Goal: Information Seeking & Learning: Understand process/instructions

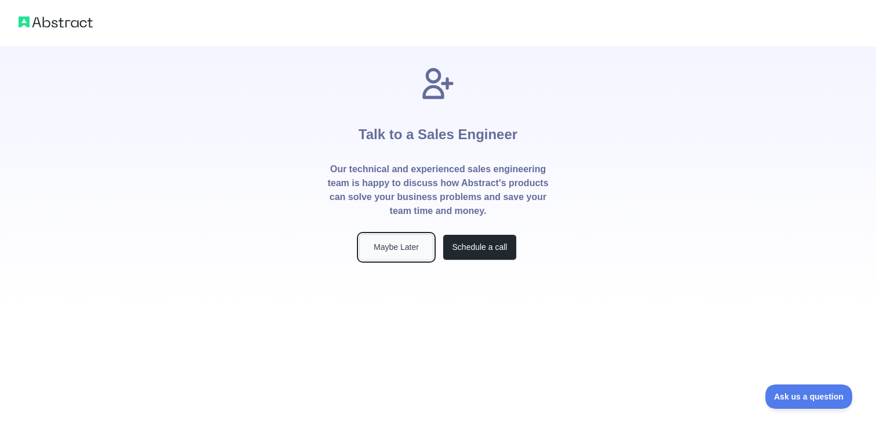
click at [394, 259] on button "Maybe Later" at bounding box center [396, 247] width 74 height 26
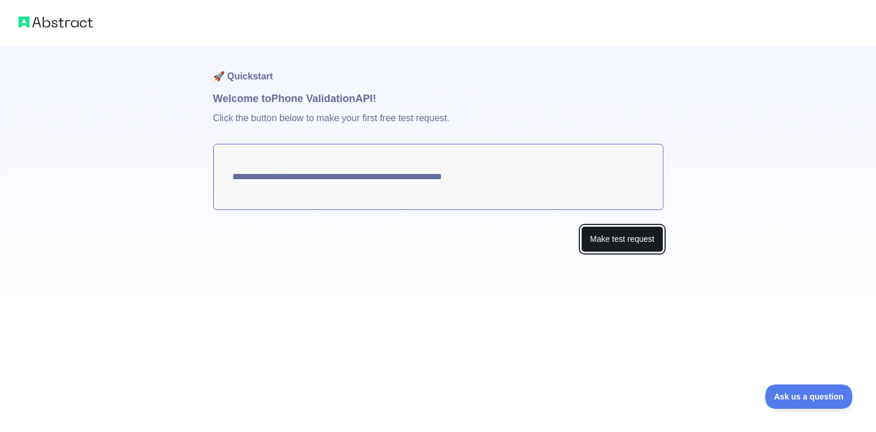
click at [633, 245] on button "Make test request" at bounding box center [622, 239] width 82 height 26
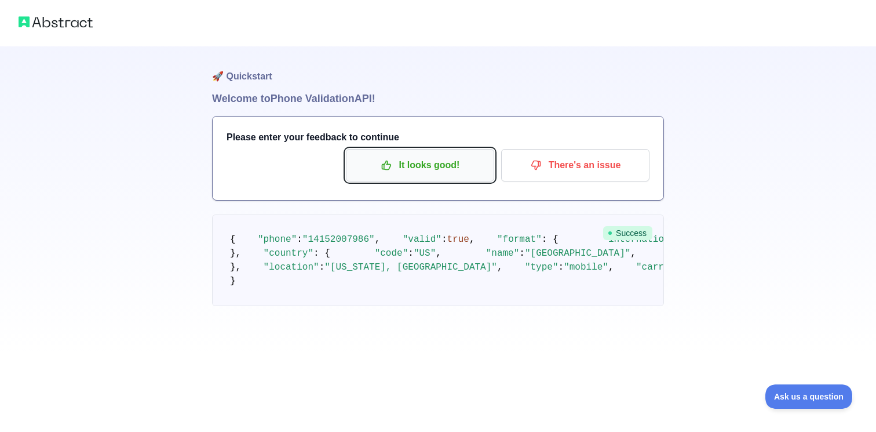
click at [412, 180] on button "It looks good!" at bounding box center [420, 165] width 148 height 32
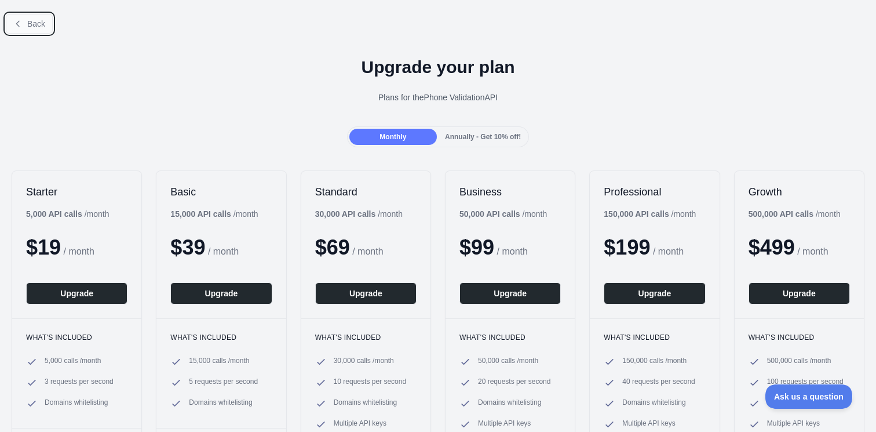
click at [29, 21] on span "Back" at bounding box center [36, 23] width 18 height 9
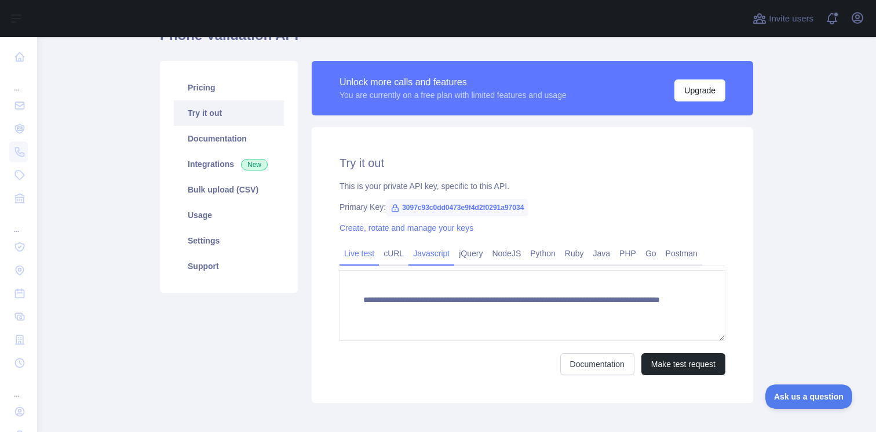
scroll to position [119, 0]
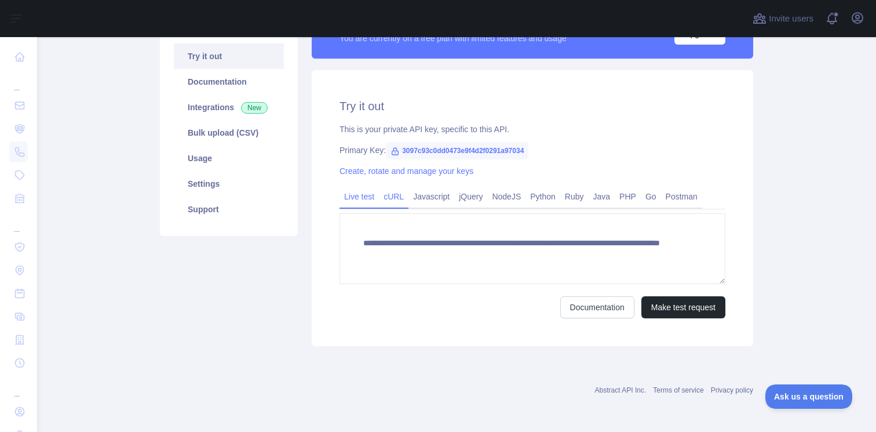
click at [401, 199] on link "cURL" at bounding box center [394, 196] width 30 height 19
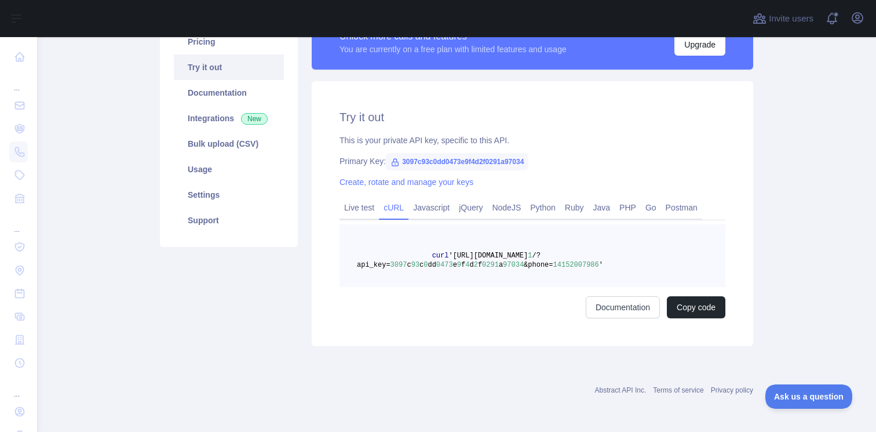
scroll to position [108, 0]
click at [528, 256] on span "'https://phonevalidation.abstractapi.com/v" at bounding box center [488, 256] width 79 height 8
click at [549, 263] on span "&phone=" at bounding box center [538, 265] width 29 height 8
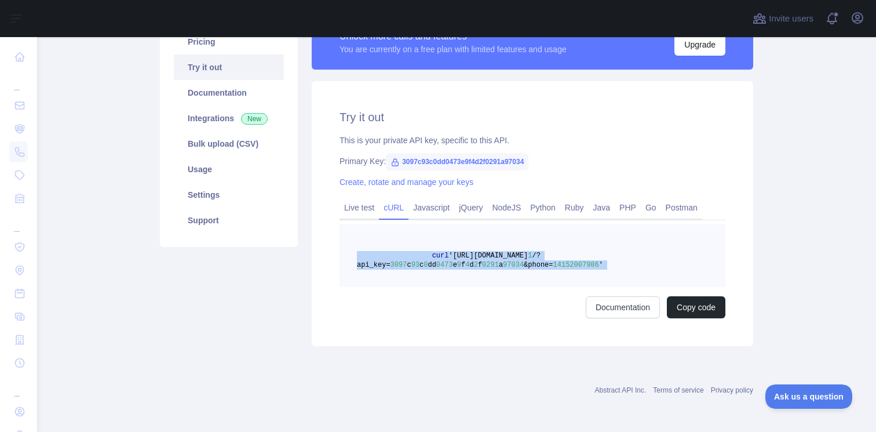
click at [549, 263] on span "&phone=" at bounding box center [538, 265] width 29 height 8
copy span "curl 'https://phonevalidation.abstractapi.com/v 1 /?api_key= 3097 c 93 c 0 dd 0…"
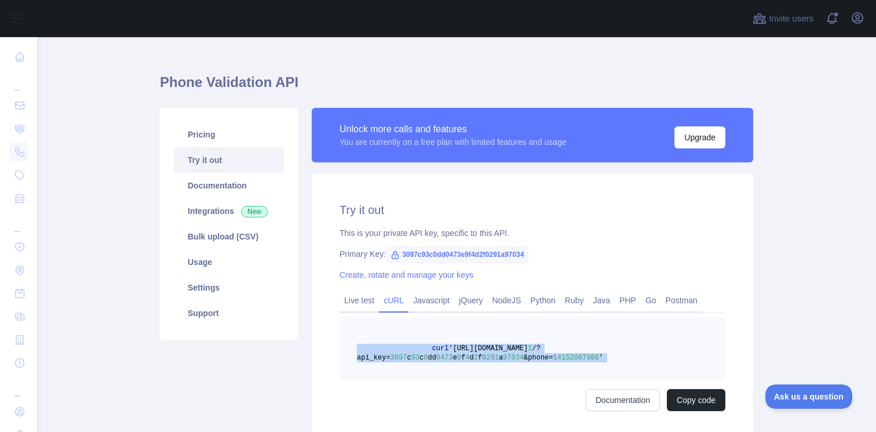
scroll to position [0, 0]
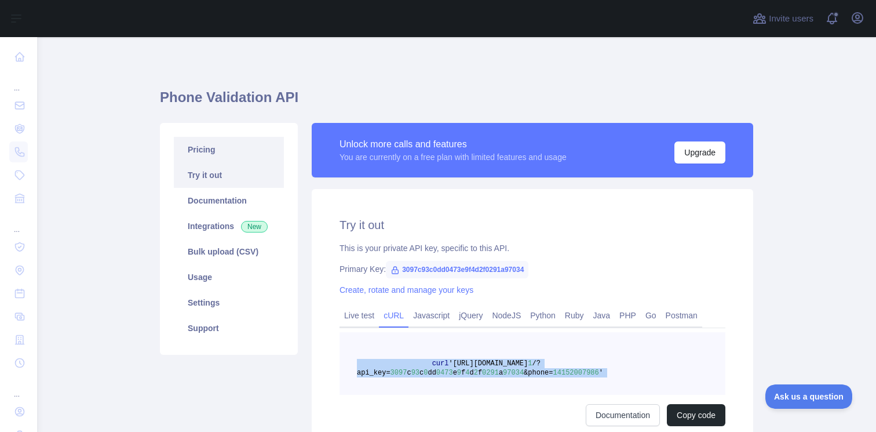
click at [224, 148] on link "Pricing" at bounding box center [229, 150] width 110 height 26
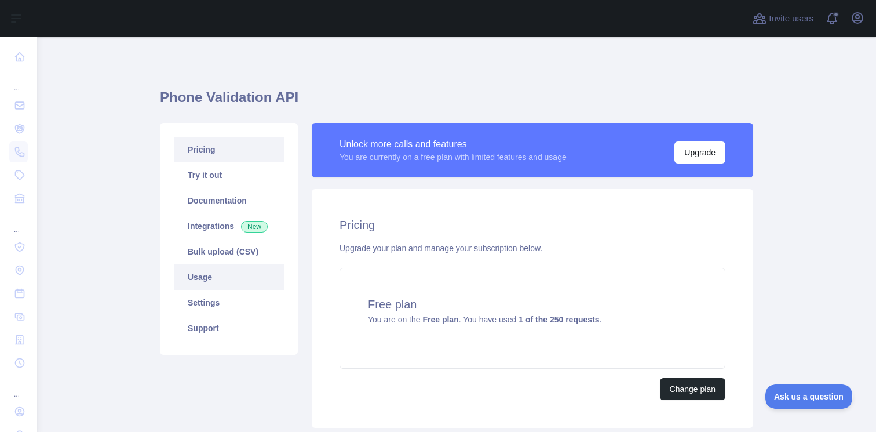
click at [240, 275] on link "Usage" at bounding box center [229, 277] width 110 height 26
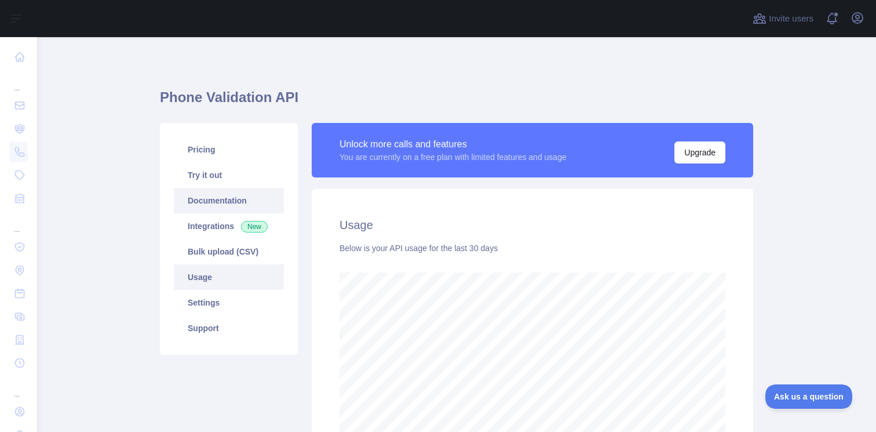
click at [241, 203] on link "Documentation" at bounding box center [229, 201] width 110 height 26
click at [209, 143] on link "Pricing" at bounding box center [229, 150] width 110 height 26
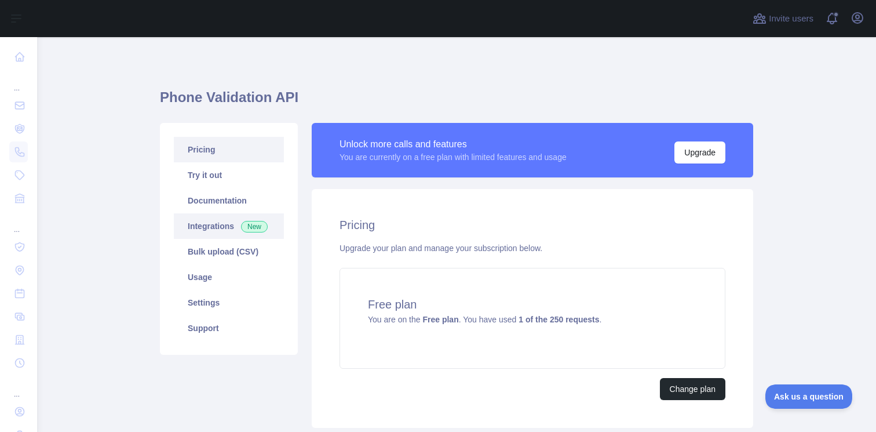
click at [214, 228] on link "Integrations New" at bounding box center [229, 226] width 110 height 26
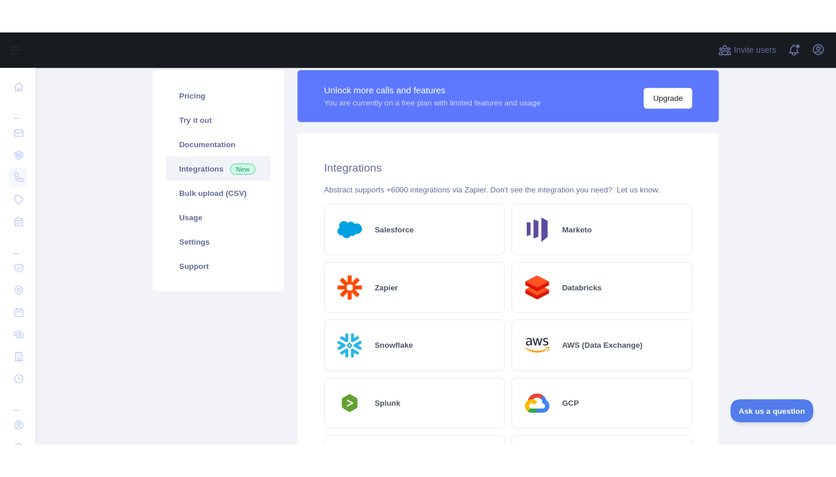
scroll to position [69, 0]
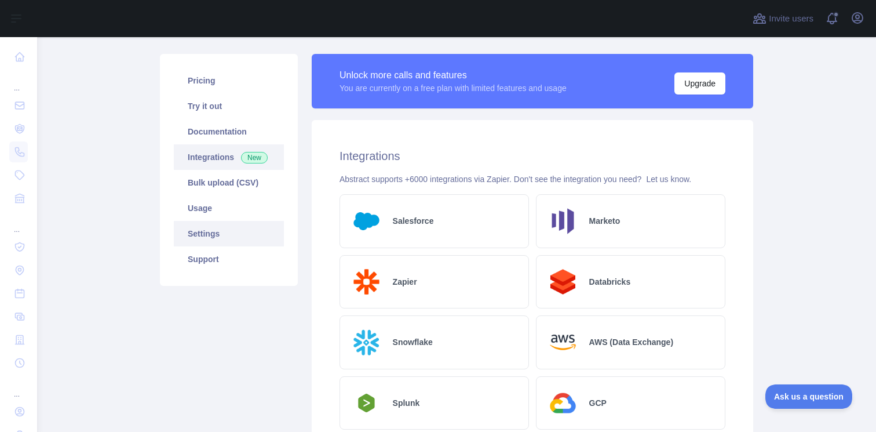
click at [214, 239] on link "Settings" at bounding box center [229, 234] width 110 height 26
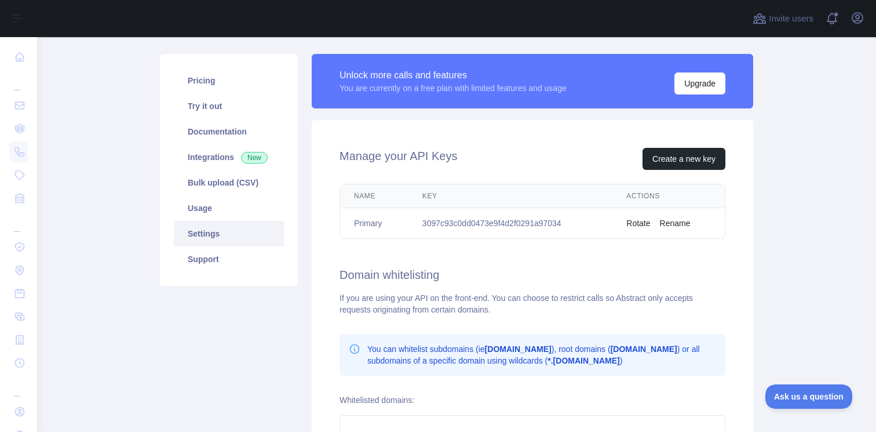
click at [457, 219] on td "3097c93c0dd0473e9f4d2f0291a97034" at bounding box center [511, 223] width 204 height 31
copy td "3097c93c0dd0473e9f4d2f0291a97034"
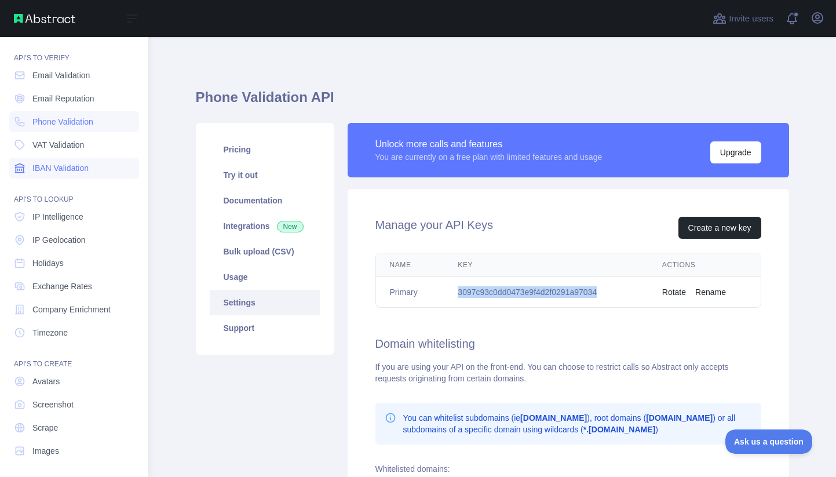
scroll to position [28, 0]
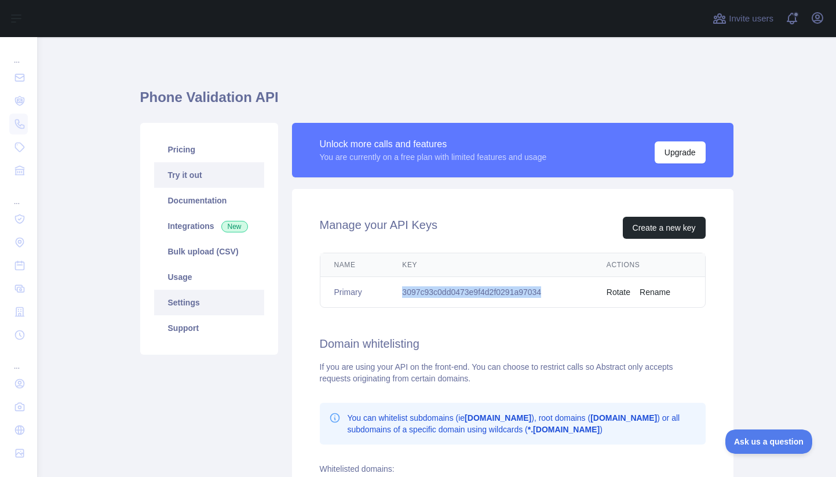
click at [185, 169] on link "Try it out" at bounding box center [209, 175] width 110 height 26
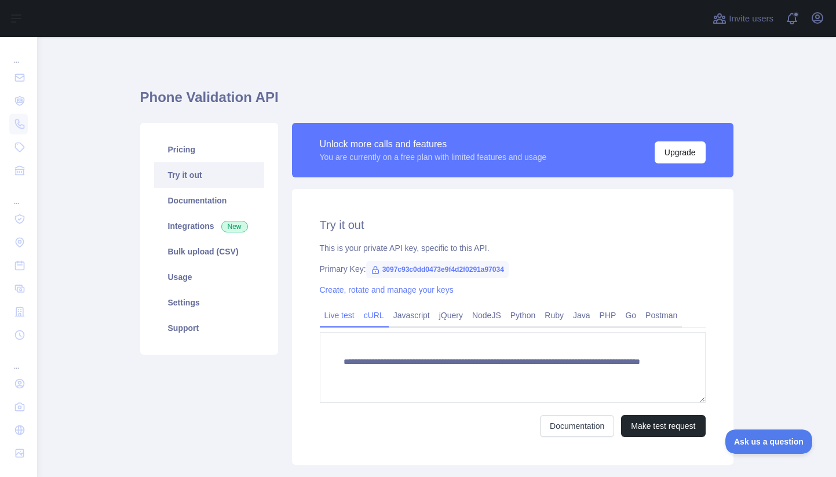
click at [380, 314] on link "cURL" at bounding box center [374, 315] width 30 height 19
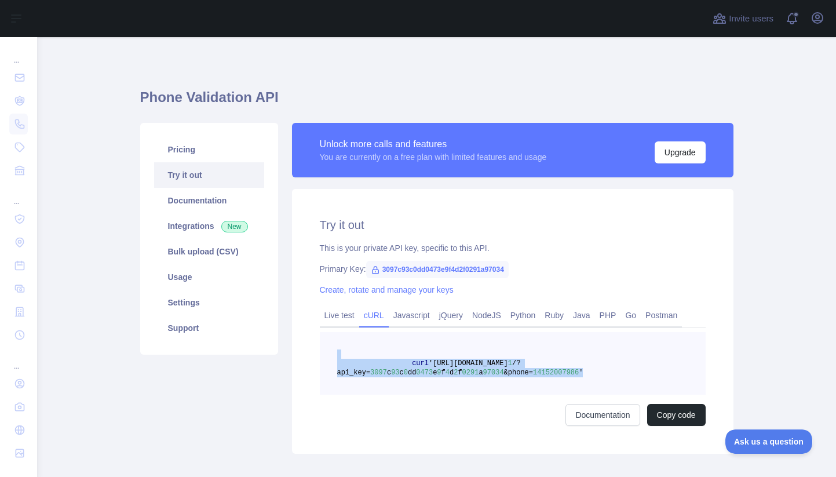
drag, startPoint x: 590, startPoint y: 372, endPoint x: 390, endPoint y: 352, distance: 200.9
click at [390, 352] on pre "curl 'https://phonevalidation.abstractapi.com/v 1 /?api_key= 3097 c 93 c 0 dd 0…" at bounding box center [513, 363] width 386 height 63
copy code "curl 'https://phonevalidation.abstractapi.com/v 1 /?api_key= 3097 c 93 c 0 dd 0…"
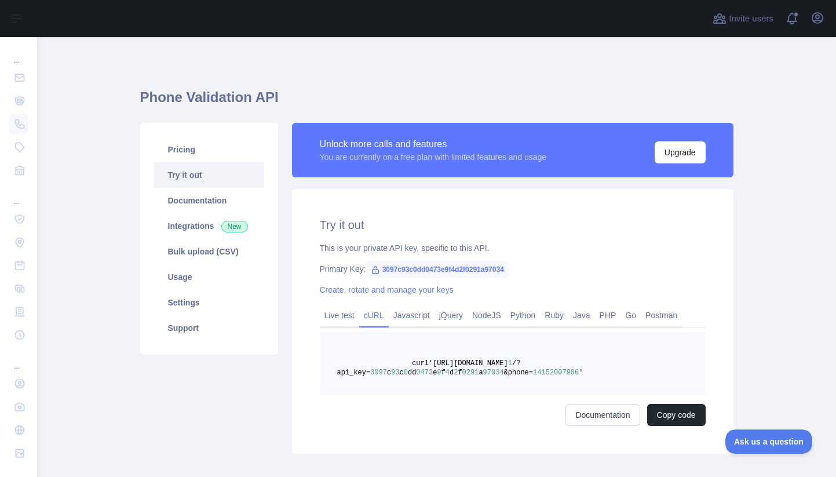
click at [88, 137] on main "Phone Validation API Pricing Try it out Documentation Integrations New Bulk upl…" at bounding box center [436, 257] width 799 height 440
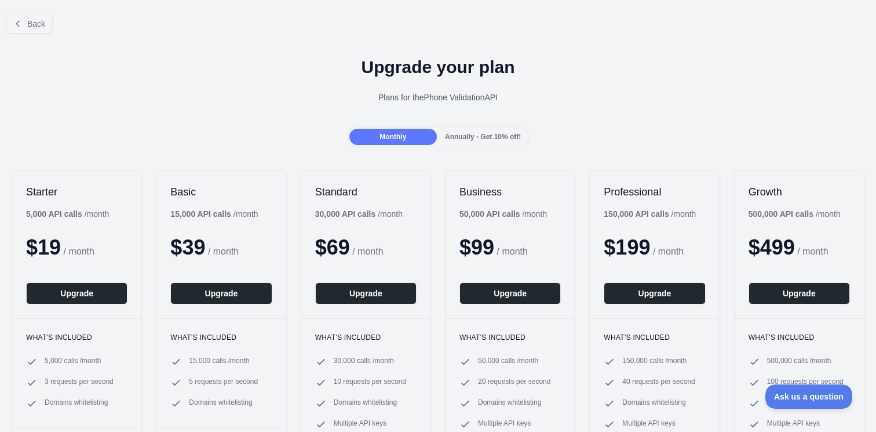
click at [498, 139] on span "Annually - Get 10% off!" at bounding box center [483, 137] width 76 height 8
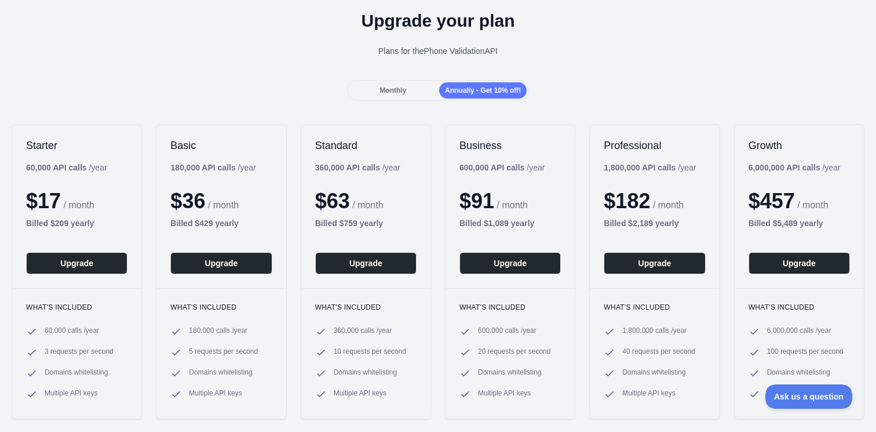
scroll to position [49, 0]
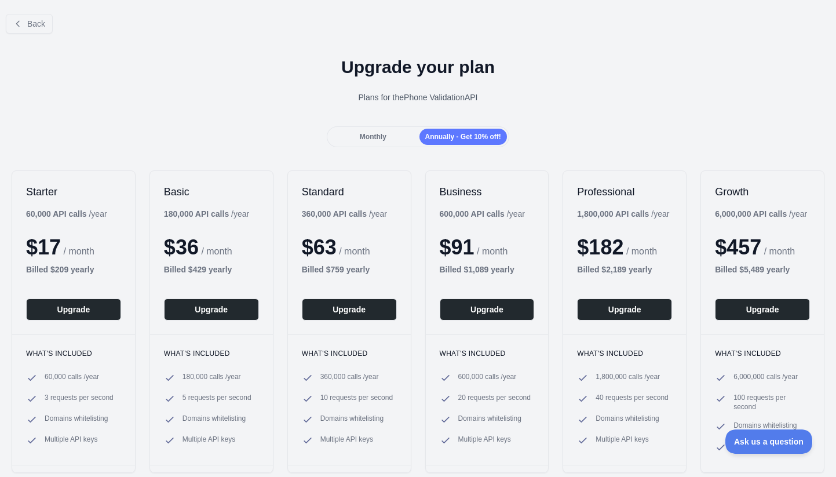
scroll to position [49, 0]
